Goal: Contribute content: Contribute content

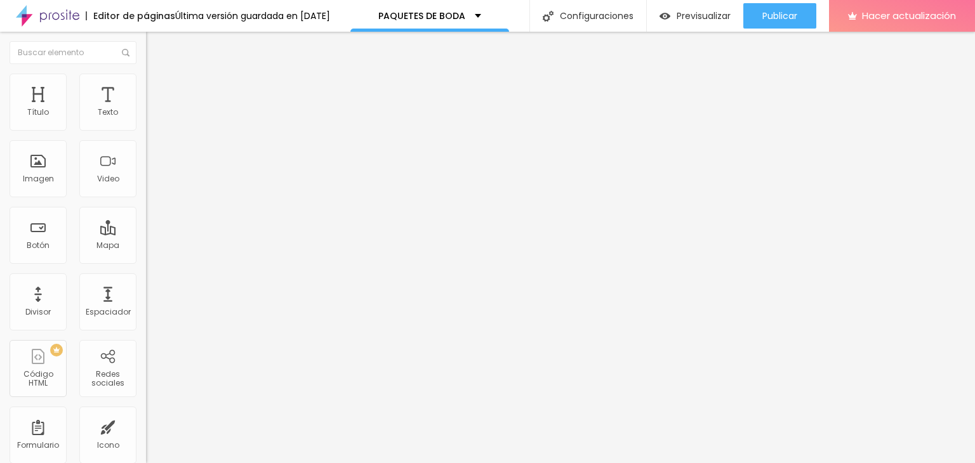
click at [154, 109] on font "Cambiar imagen" at bounding box center [188, 103] width 69 height 11
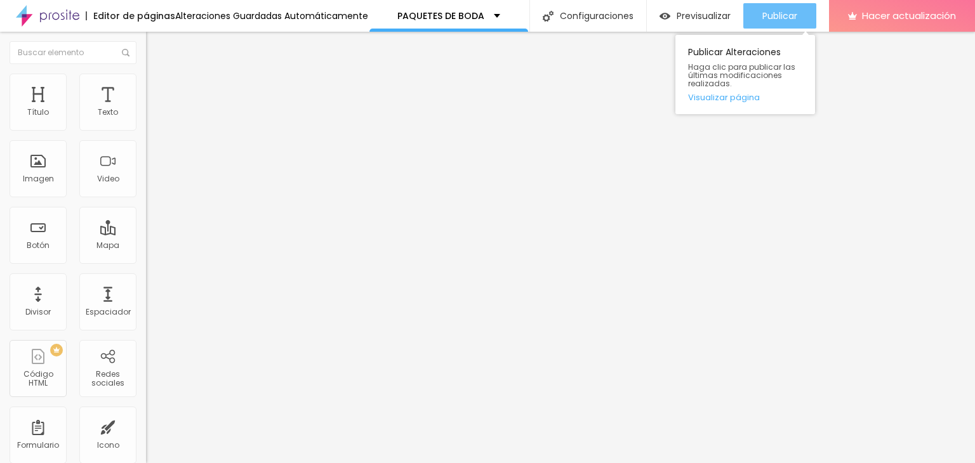
click at [752, 22] on button "Publicar" at bounding box center [779, 15] width 73 height 25
